Goal: Task Accomplishment & Management: Complete application form

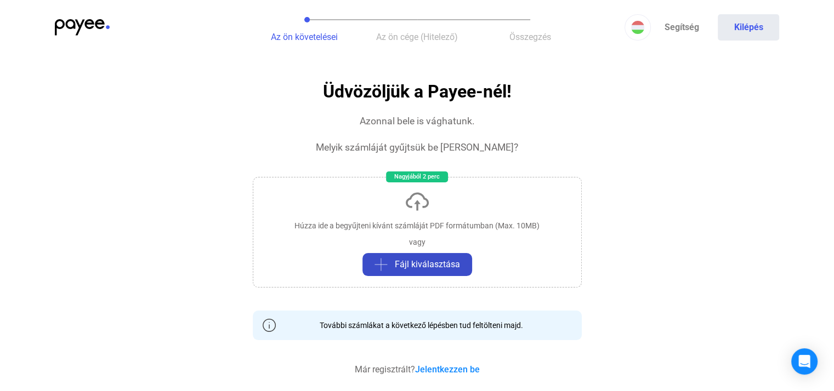
click at [414, 264] on span "Fájl kiválasztása" at bounding box center [427, 264] width 65 height 13
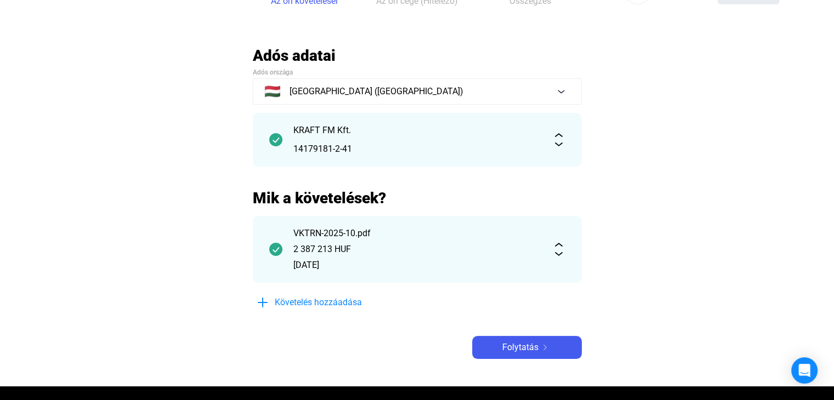
scroll to position [55, 0]
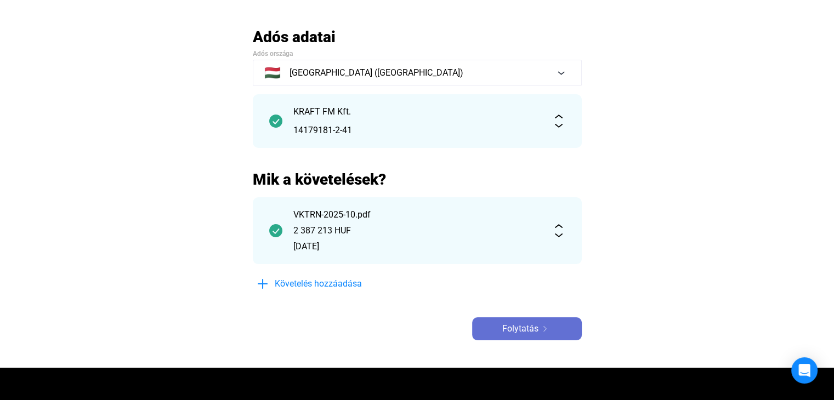
click at [516, 334] on span "Folytatás" at bounding box center [520, 328] width 36 height 13
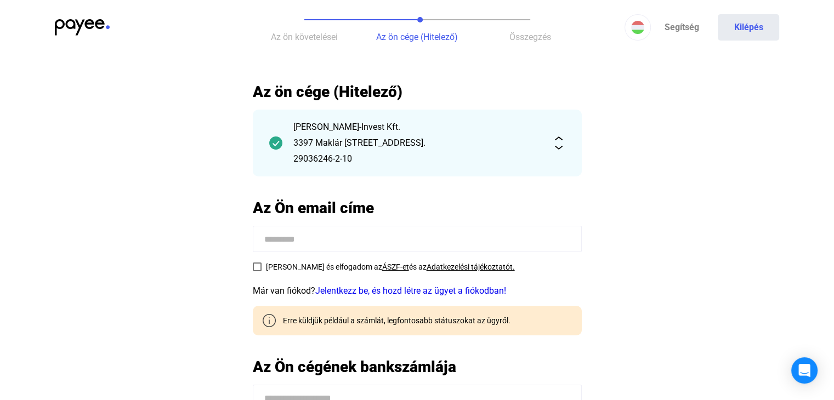
scroll to position [55, 0]
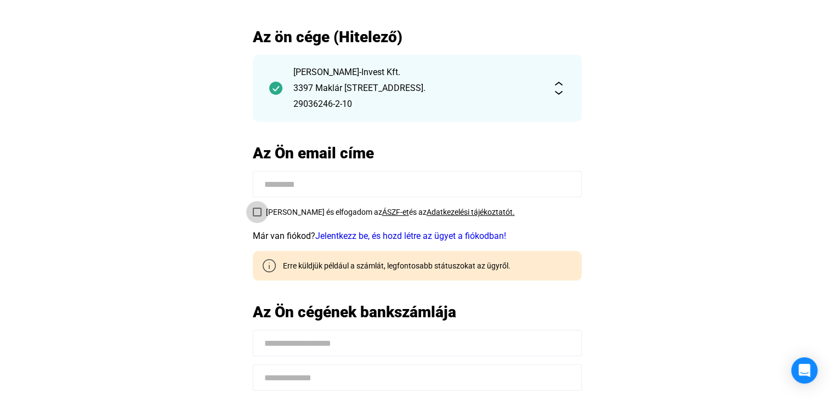
click at [254, 211] on span at bounding box center [257, 212] width 9 height 9
click at [279, 180] on input at bounding box center [417, 184] width 329 height 26
type input "**********"
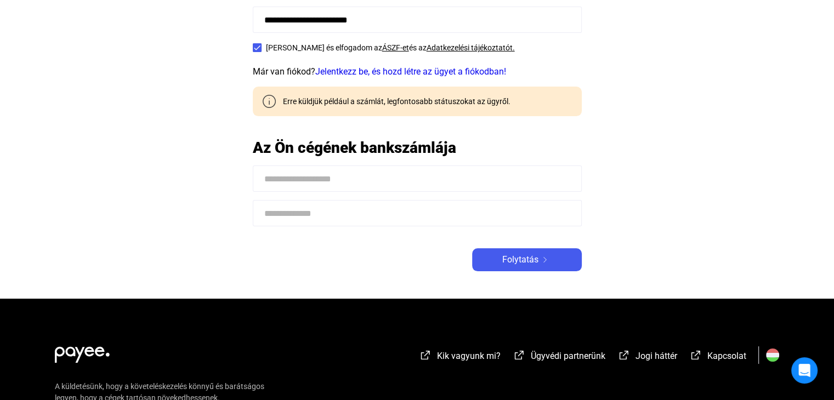
click at [290, 178] on input at bounding box center [417, 178] width 329 height 26
click at [295, 218] on input at bounding box center [417, 213] width 329 height 26
click at [526, 264] on span "Folytatás" at bounding box center [520, 259] width 36 height 13
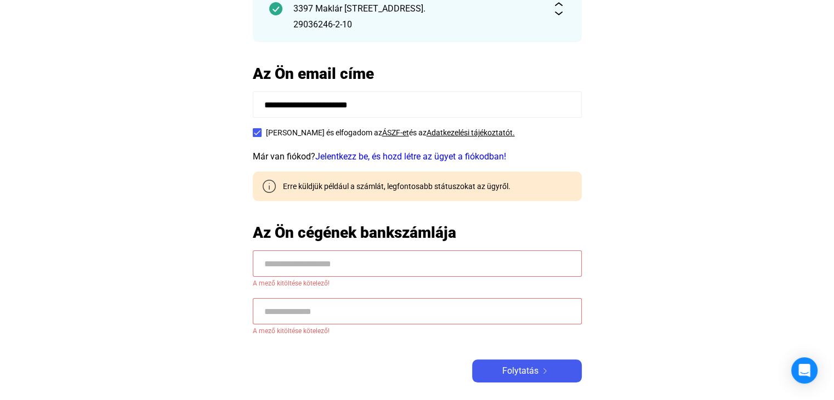
scroll to position [274, 0]
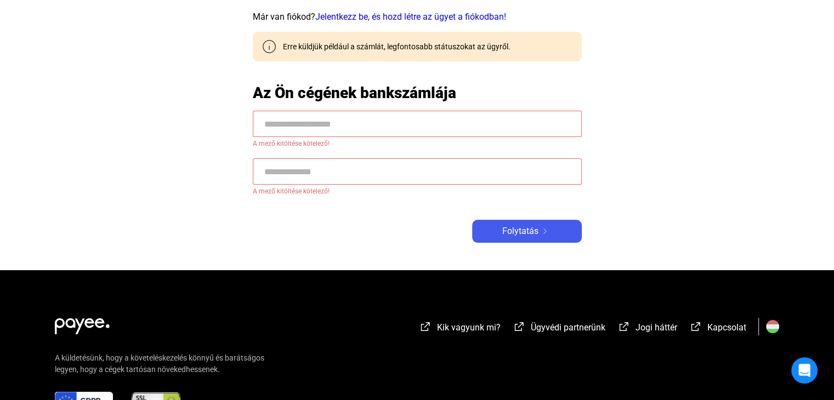
click at [300, 127] on input at bounding box center [417, 124] width 329 height 26
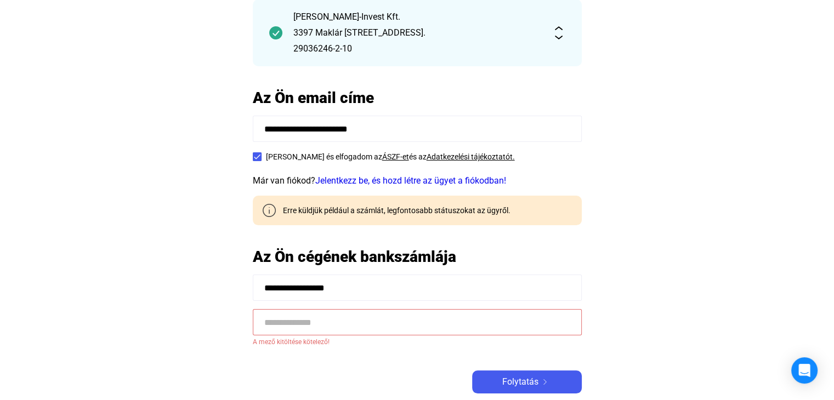
scroll to position [110, 0]
type input "**********"
click at [382, 161] on link "ÁSZF-et" at bounding box center [395, 157] width 27 height 9
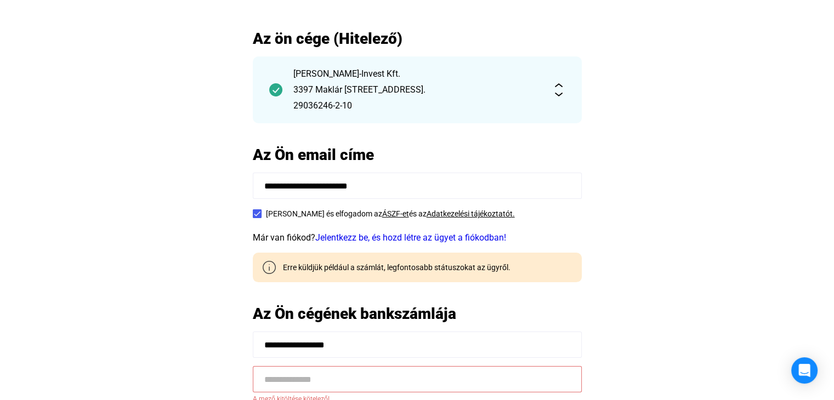
scroll to position [0, 0]
